Goal: Download file/media

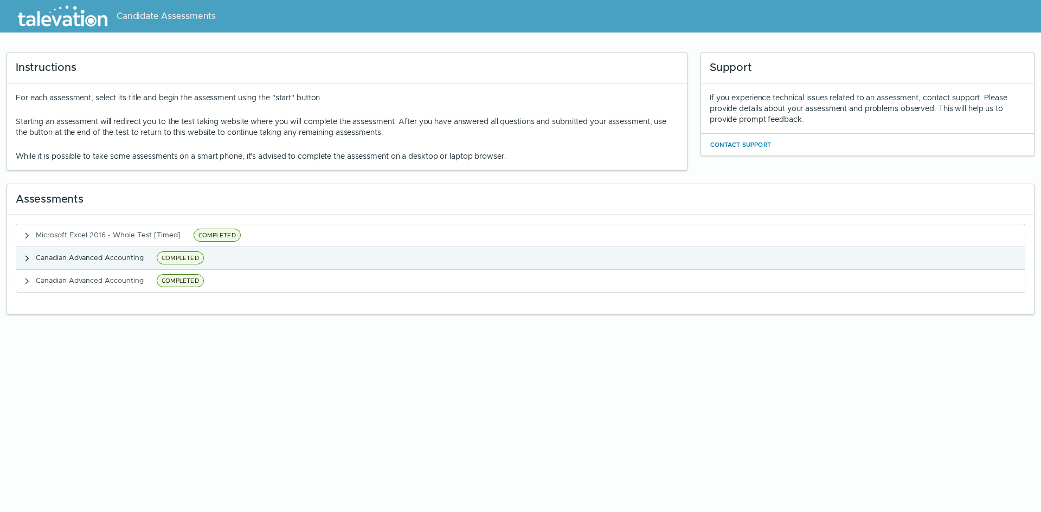
click at [25, 264] on button "Canadian Advanced Accounting COMPLETED" at bounding box center [520, 258] width 1008 height 22
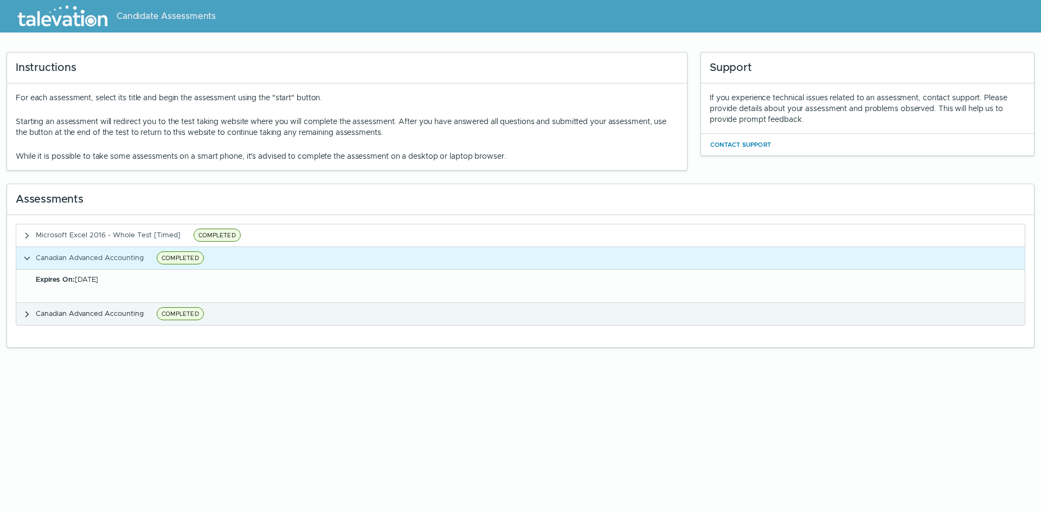
click at [28, 314] on icon "button" at bounding box center [27, 315] width 4 height 6
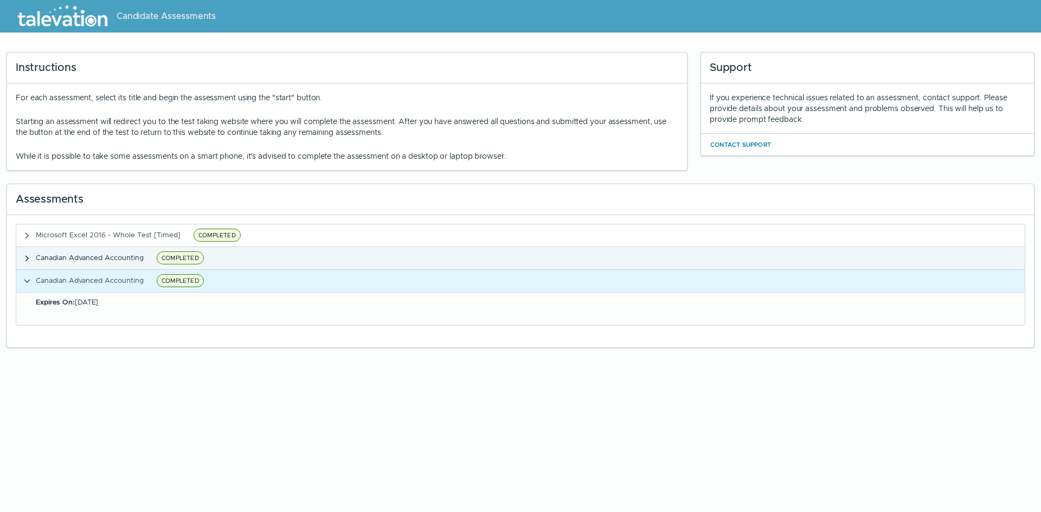
click at [30, 261] on icon "button" at bounding box center [27, 258] width 9 height 9
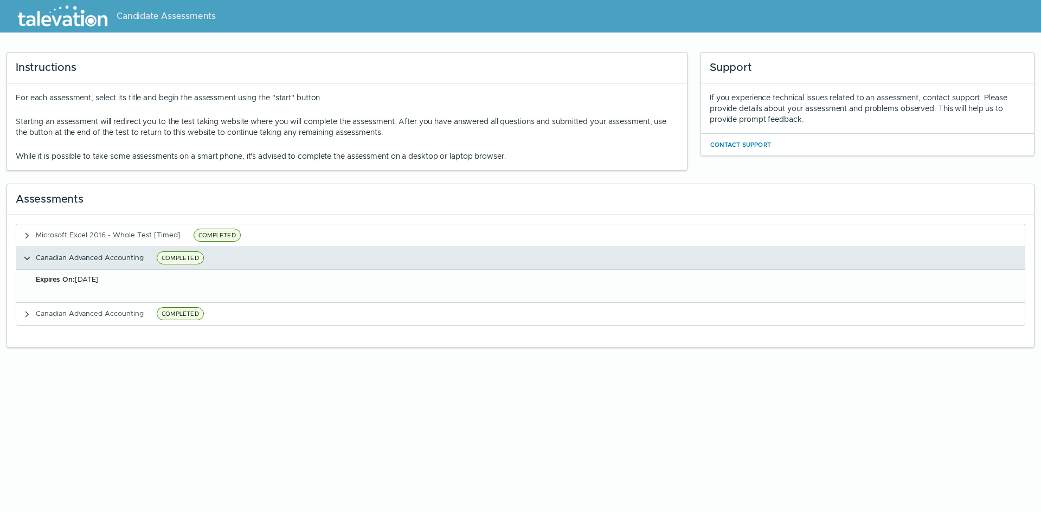
click at [193, 260] on span "COMPLETED" at bounding box center [180, 257] width 47 height 13
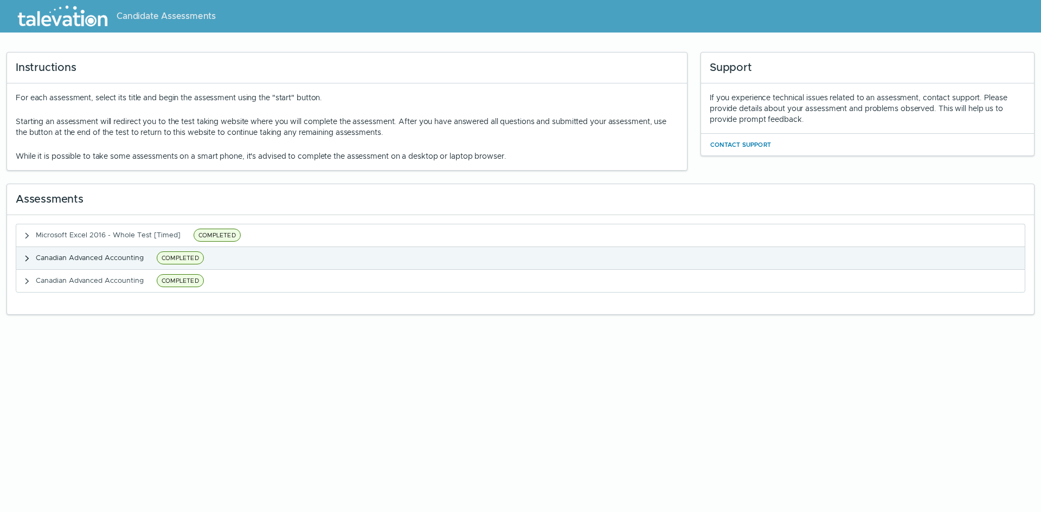
click at [193, 260] on span "COMPLETED" at bounding box center [180, 257] width 47 height 13
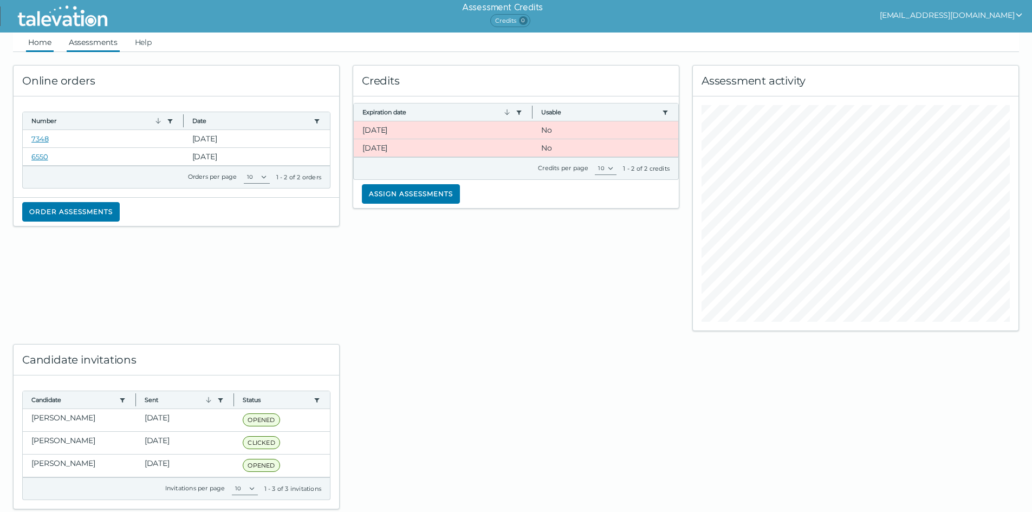
click at [75, 46] on link "Assessments" at bounding box center [93, 43] width 53 height 20
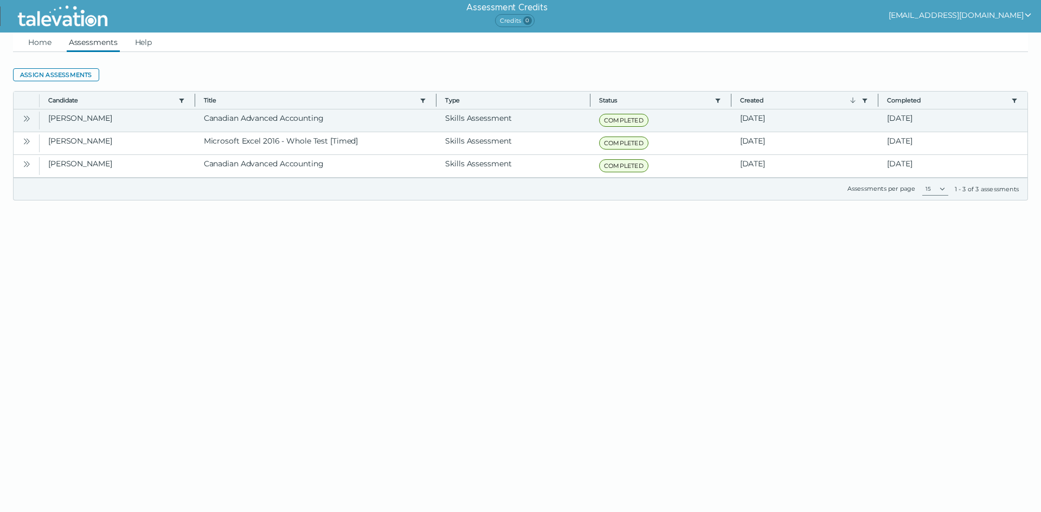
click at [25, 121] on icon "Open" at bounding box center [26, 118] width 9 height 9
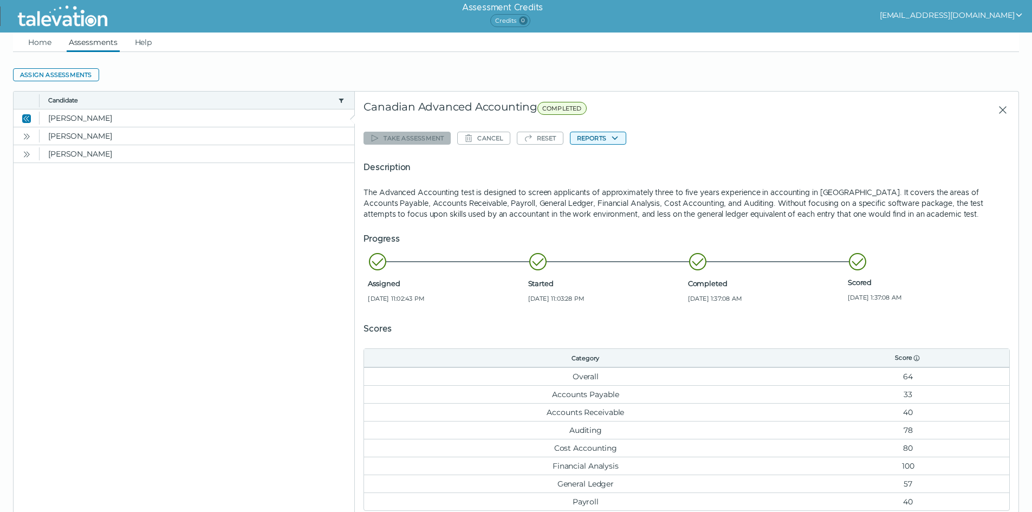
click at [599, 140] on button "Reports" at bounding box center [598, 138] width 56 height 13
click at [612, 160] on button "Canadian Advanced Accounting" at bounding box center [636, 159] width 131 height 13
